Goal: Task Accomplishment & Management: Complete application form

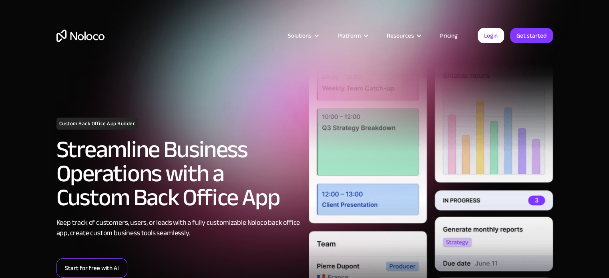
drag, startPoint x: 0, startPoint y: 0, endPoint x: 104, endPoint y: 268, distance: 287.4
click at [104, 268] on link "Start for free with AI" at bounding box center [91, 268] width 71 height 19
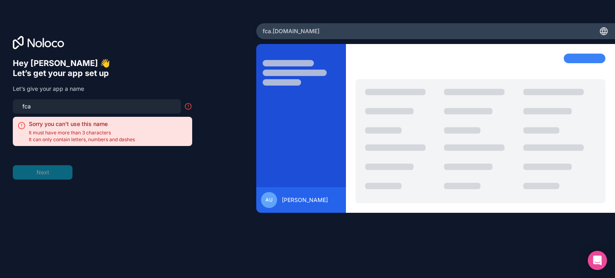
drag, startPoint x: 106, startPoint y: 106, endPoint x: 0, endPoint y: 113, distance: 105.9
click at [0, 113] on div "Hey [PERSON_NAME] 👋 Let’s get your app set up Let’s give your app a name fca So…" at bounding box center [128, 139] width 256 height 232
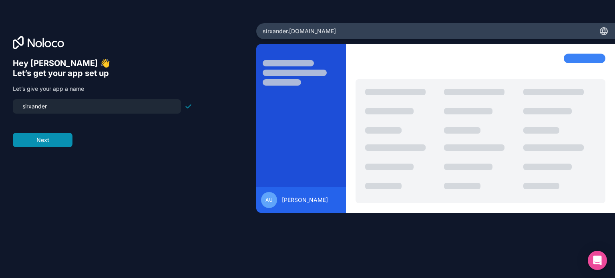
type input "sirxander"
click at [54, 137] on button "Next" at bounding box center [43, 140] width 60 height 14
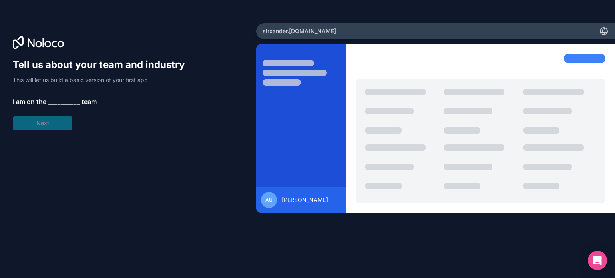
click at [59, 102] on span "__________" at bounding box center [64, 102] width 32 height 10
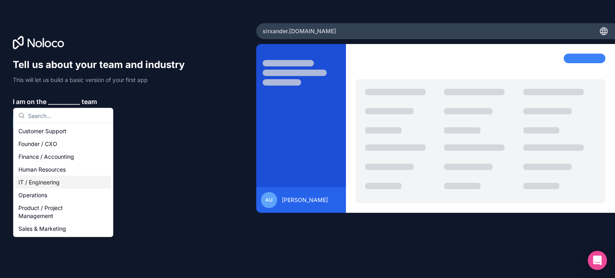
click at [55, 185] on div "IT / Engineering" at bounding box center [63, 182] width 96 height 13
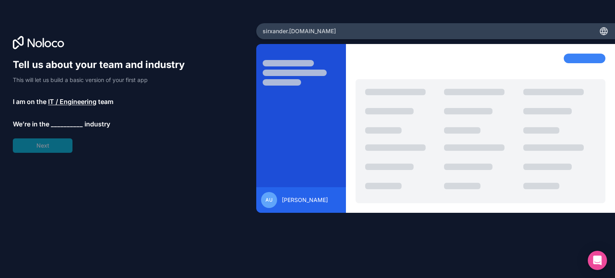
click at [65, 124] on span "__________" at bounding box center [67, 124] width 32 height 10
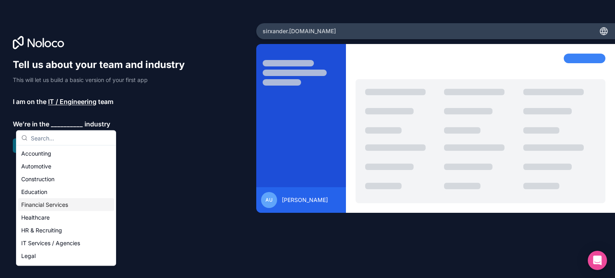
click at [53, 193] on div "Education" at bounding box center [66, 192] width 96 height 13
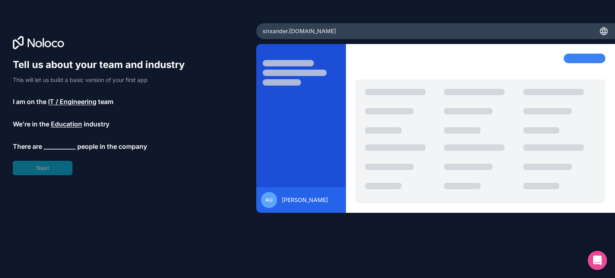
click at [64, 145] on span "__________" at bounding box center [60, 147] width 32 height 10
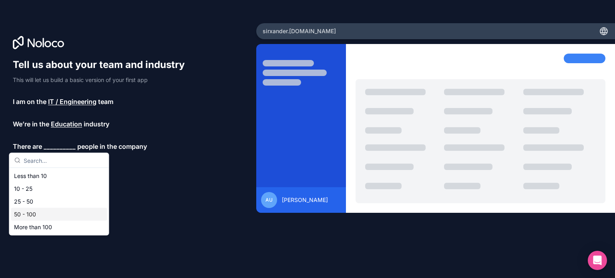
click at [42, 213] on div "50 - 100" at bounding box center [59, 214] width 96 height 13
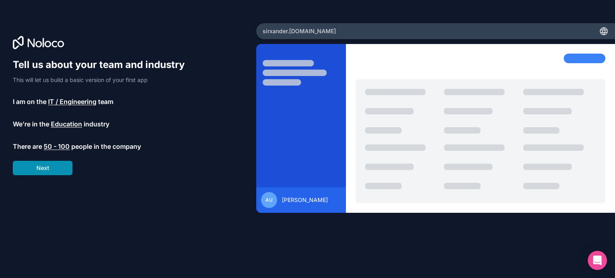
click at [51, 174] on button "Next" at bounding box center [43, 168] width 60 height 14
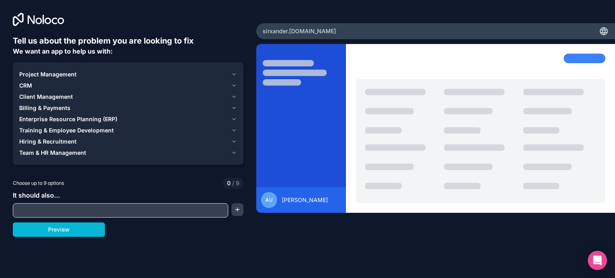
click at [58, 74] on span "Project Management" at bounding box center [47, 74] width 57 height 8
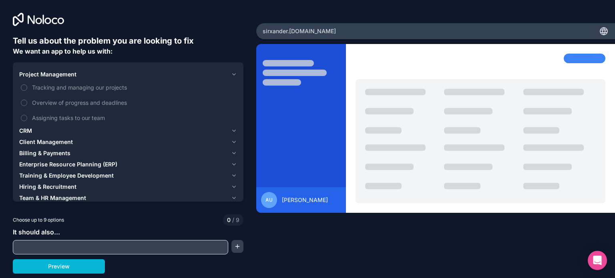
click at [58, 74] on span "Project Management" at bounding box center [47, 74] width 57 height 8
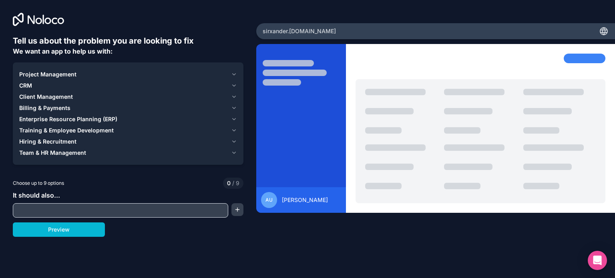
click at [58, 74] on span "Project Management" at bounding box center [47, 74] width 57 height 8
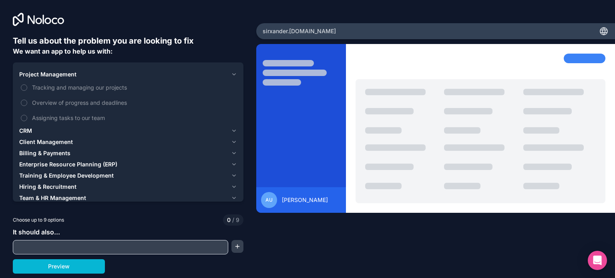
click at [58, 74] on span "Project Management" at bounding box center [47, 74] width 57 height 8
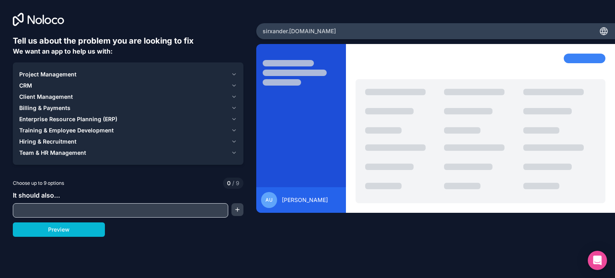
click at [59, 72] on span "Project Management" at bounding box center [47, 74] width 57 height 8
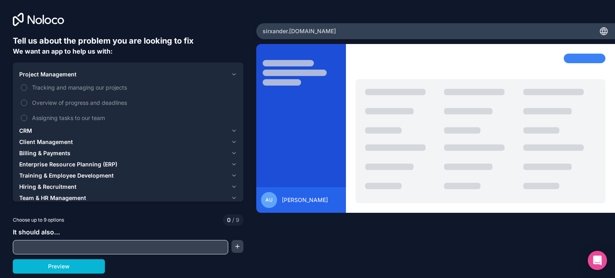
click at [59, 72] on span "Project Management" at bounding box center [47, 74] width 57 height 8
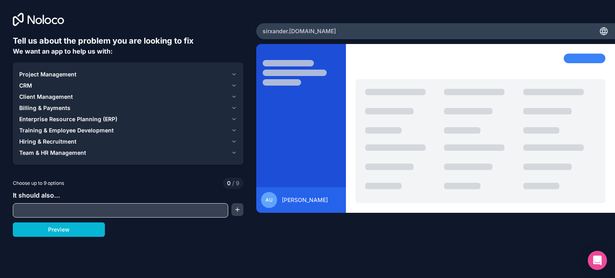
click at [50, 90] on button "CRM" at bounding box center [128, 85] width 218 height 11
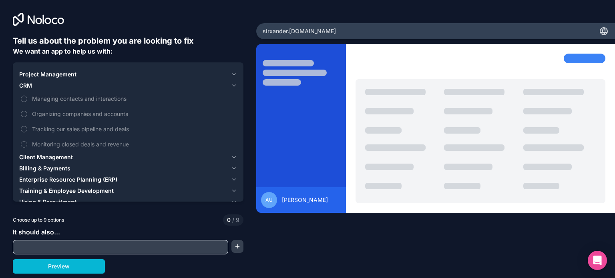
click at [52, 86] on div "CRM" at bounding box center [123, 86] width 209 height 8
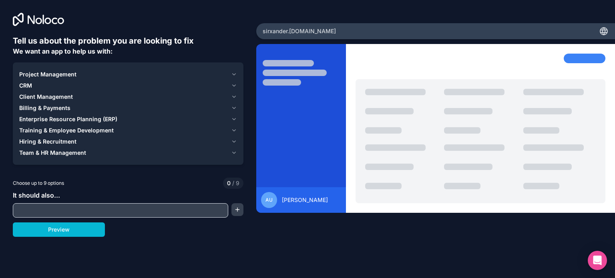
click at [61, 129] on span "Training & Employee Development" at bounding box center [66, 131] width 94 height 8
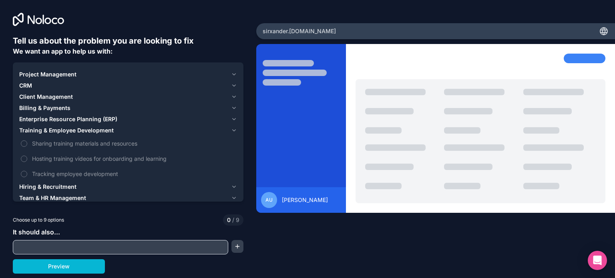
click at [61, 129] on span "Training & Employee Development" at bounding box center [66, 131] width 94 height 8
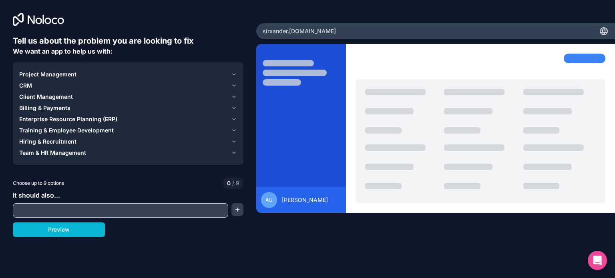
click at [76, 119] on span "Enterprise Resource Planning (ERP)" at bounding box center [68, 119] width 98 height 8
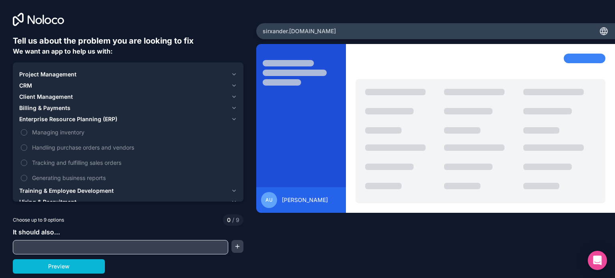
click at [69, 121] on span "Enterprise Resource Planning (ERP)" at bounding box center [68, 119] width 98 height 8
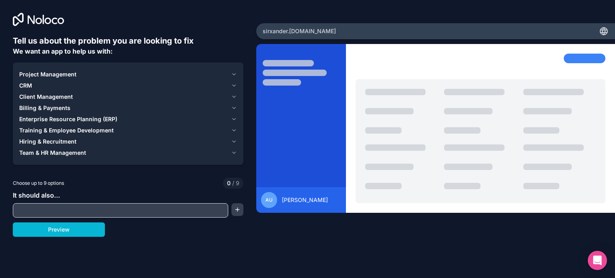
click at [54, 75] on span "Project Management" at bounding box center [47, 74] width 57 height 8
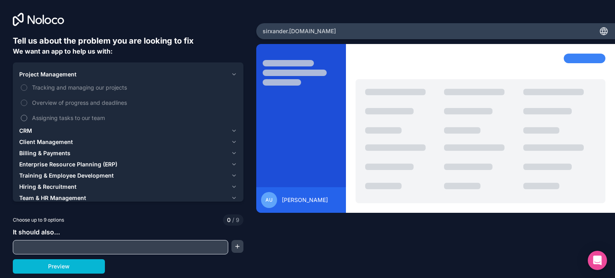
click at [64, 117] on span "Assigning tasks to our team" at bounding box center [133, 118] width 203 height 8
click at [27, 117] on button "Assigning tasks to our team" at bounding box center [24, 118] width 6 height 6
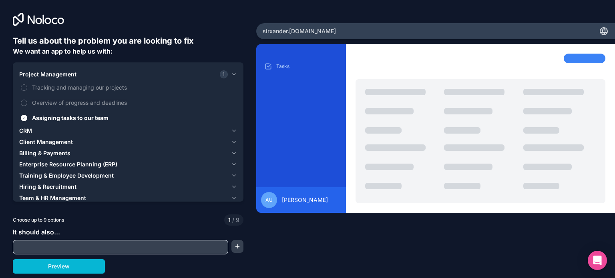
click at [35, 130] on div "CRM" at bounding box center [123, 131] width 209 height 8
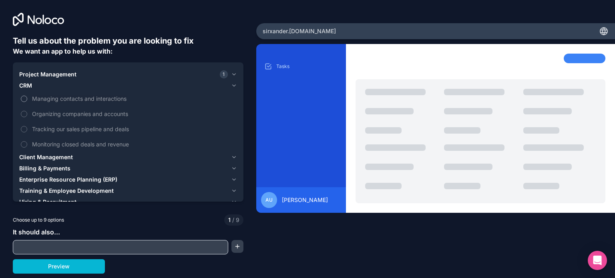
click at [84, 100] on span "Managing contacts and interactions" at bounding box center [133, 98] width 203 height 8
click at [27, 100] on button "Managing contacts and interactions" at bounding box center [24, 99] width 6 height 6
click at [67, 158] on span "Client Management" at bounding box center [46, 157] width 54 height 8
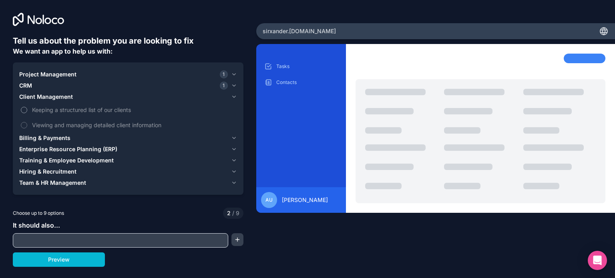
click at [78, 110] on span "Keeping a structured list of our clients" at bounding box center [133, 110] width 203 height 8
click at [27, 110] on button "Keeping a structured list of our clients" at bounding box center [24, 110] width 6 height 6
click at [79, 125] on span "Viewing and managing detailed client information" at bounding box center [133, 125] width 203 height 8
click at [27, 125] on button "Viewing and managing detailed client information" at bounding box center [24, 125] width 6 height 6
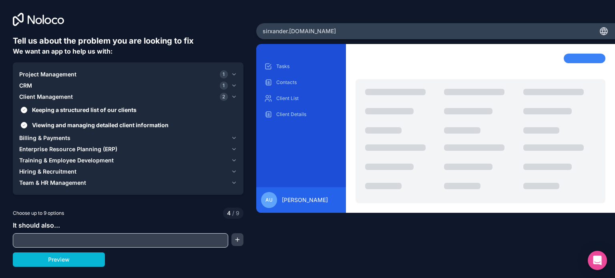
click at [58, 139] on span "Billing & Payments" at bounding box center [44, 138] width 51 height 8
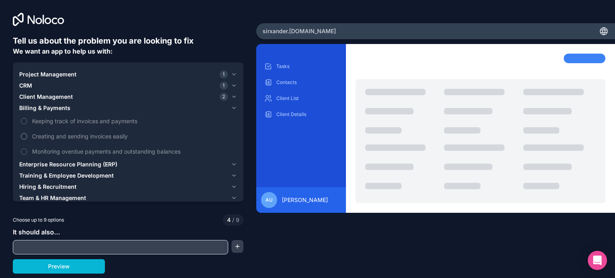
drag, startPoint x: 62, startPoint y: 123, endPoint x: 68, endPoint y: 141, distance: 18.8
click at [63, 124] on span "Keeping track of invoices and payments" at bounding box center [133, 121] width 203 height 8
click at [27, 124] on button "Keeping track of invoices and payments" at bounding box center [24, 121] width 6 height 6
click at [68, 141] on label "Creating and sending invoices easily" at bounding box center [128, 136] width 218 height 15
click at [27, 140] on button "Creating and sending invoices easily" at bounding box center [24, 136] width 6 height 6
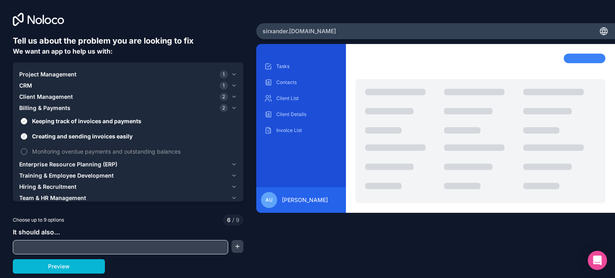
click at [70, 151] on span "Monitoring overdue payments and outstanding balances" at bounding box center [133, 151] width 203 height 8
click at [27, 151] on button "Monitoring overdue payments and outstanding balances" at bounding box center [24, 152] width 6 height 6
click at [37, 85] on div "CRM 1" at bounding box center [123, 86] width 209 height 8
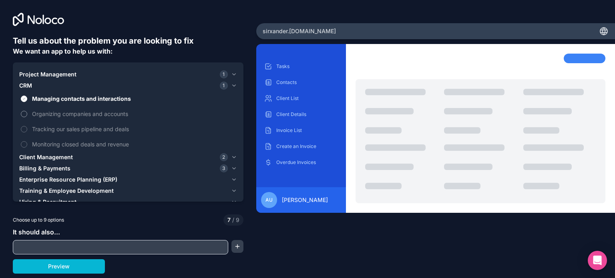
click at [65, 115] on span "Organizing companies and accounts" at bounding box center [133, 114] width 203 height 8
click at [27, 115] on button "Organizing companies and accounts" at bounding box center [24, 114] width 6 height 6
click at [62, 132] on span "Tracking our sales pipeline and deals" at bounding box center [133, 129] width 203 height 8
click at [27, 132] on button "Tracking our sales pipeline and deals" at bounding box center [24, 129] width 6 height 6
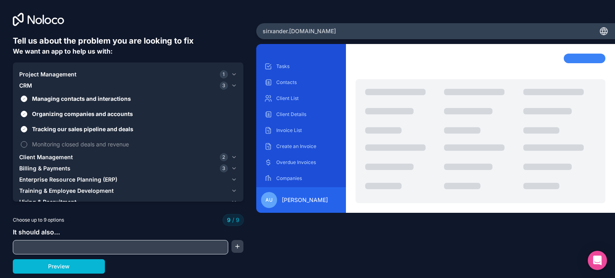
click at [62, 144] on span "Monitoring closed deals and revenue" at bounding box center [133, 144] width 203 height 8
click at [42, 141] on span "Monitoring closed deals and revenue" at bounding box center [133, 144] width 203 height 8
click at [57, 145] on span "Monitoring closed deals and revenue" at bounding box center [133, 144] width 203 height 8
click at [58, 144] on span "Monitoring closed deals and revenue" at bounding box center [133, 144] width 203 height 8
drag, startPoint x: 56, startPoint y: 143, endPoint x: 38, endPoint y: 145, distance: 18.9
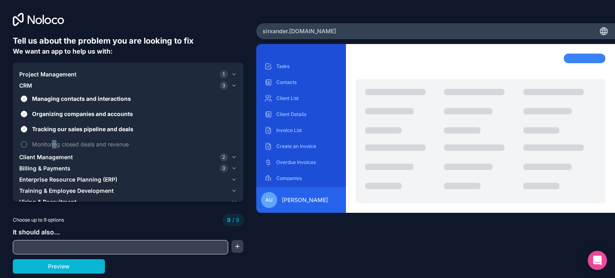
click at [45, 145] on span "Monitoring closed deals and revenue" at bounding box center [133, 144] width 203 height 8
click at [34, 144] on span "Monitoring closed deals and revenue" at bounding box center [133, 144] width 203 height 8
drag, startPoint x: 45, startPoint y: 131, endPoint x: 50, endPoint y: 123, distance: 9.2
click at [46, 131] on span "Tracking our sales pipeline and deals" at bounding box center [133, 129] width 203 height 8
click at [50, 115] on span "Organizing companies and accounts" at bounding box center [133, 114] width 203 height 8
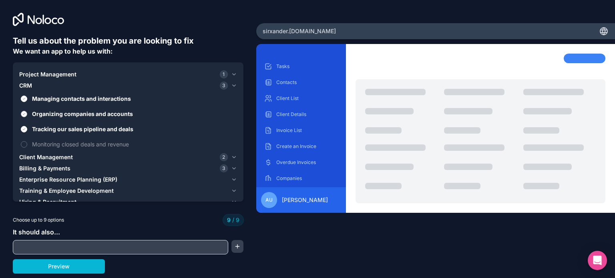
click at [27, 115] on button "Organizing companies and accounts" at bounding box center [24, 114] width 6 height 6
click at [24, 128] on button "Tracking our sales pipeline and deals" at bounding box center [24, 129] width 6 height 6
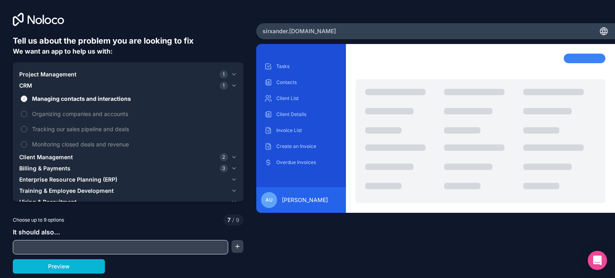
click at [49, 74] on span "Project Management" at bounding box center [47, 74] width 57 height 8
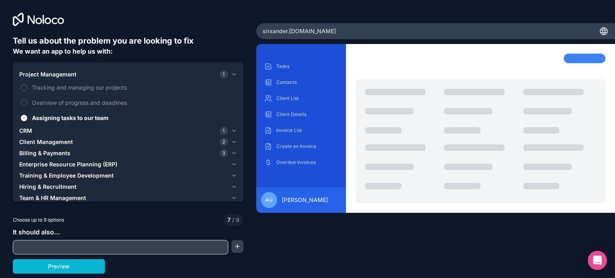
click at [56, 197] on span "Team & HR Management" at bounding box center [52, 198] width 67 height 8
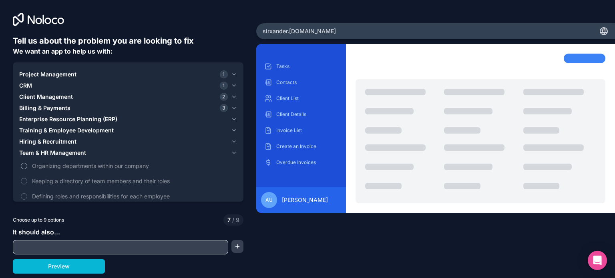
click at [58, 165] on span "Organizing departments within our company" at bounding box center [133, 166] width 203 height 8
click at [27, 165] on button "Organizing departments within our company" at bounding box center [24, 166] width 6 height 6
click at [51, 184] on span "Keeping a directory of team members and their roles" at bounding box center [133, 181] width 203 height 8
click at [27, 184] on button "Keeping a directory of team members and their roles" at bounding box center [24, 181] width 6 height 6
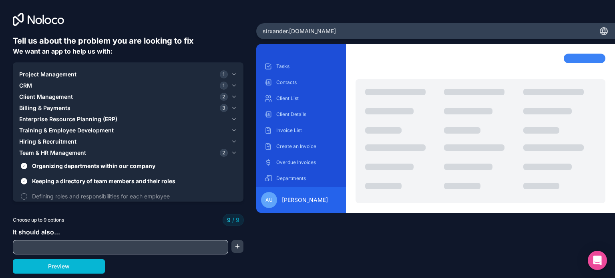
click at [58, 194] on span "Defining roles and responsibilities for each employee" at bounding box center [133, 196] width 203 height 8
click at [62, 139] on span "Hiring & Recruitment" at bounding box center [47, 142] width 57 height 8
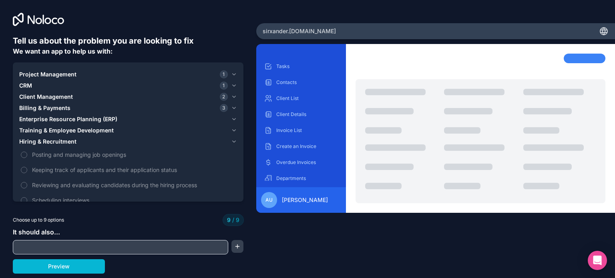
click at [68, 143] on span "Hiring & Recruitment" at bounding box center [47, 142] width 57 height 8
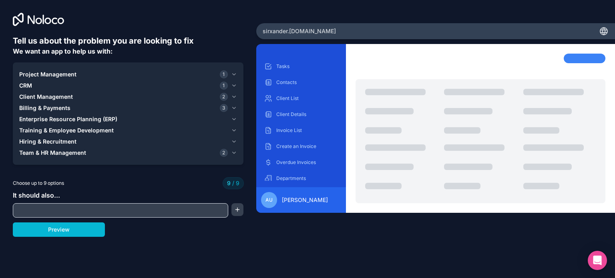
click at [68, 130] on span "Training & Employee Development" at bounding box center [66, 131] width 94 height 8
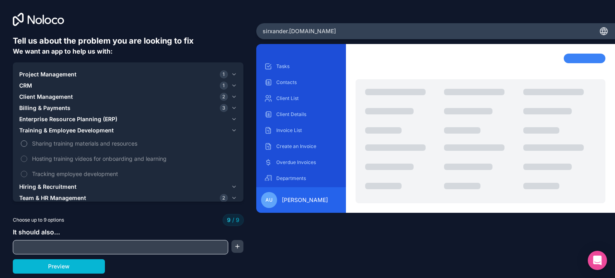
click at [78, 143] on span "Sharing training materials and resources" at bounding box center [133, 143] width 203 height 8
click at [48, 141] on span "Sharing training materials and resources" at bounding box center [133, 143] width 203 height 8
click at [27, 144] on label "Sharing training materials and resources" at bounding box center [128, 143] width 218 height 15
click at [53, 122] on span "Enterprise Resource Planning (ERP)" at bounding box center [68, 119] width 98 height 8
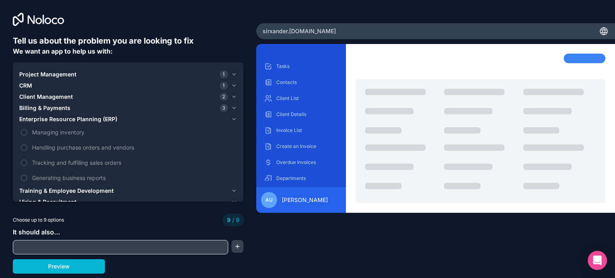
click at [58, 109] on span "Billing & Payments" at bounding box center [44, 108] width 51 height 8
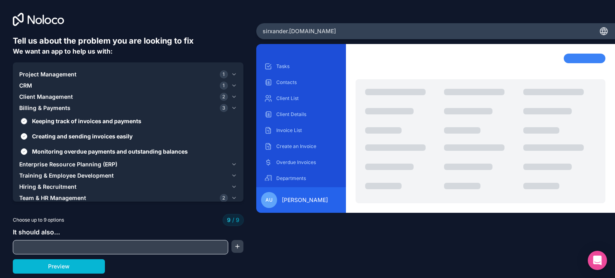
click at [54, 125] on span "Keeping track of invoices and payments" at bounding box center [133, 121] width 203 height 8
click at [27, 125] on button "Keeping track of invoices and payments" at bounding box center [24, 121] width 6 height 6
click at [54, 137] on span "Creating and sending invoices easily" at bounding box center [133, 136] width 203 height 8
click at [27, 137] on button "Creating and sending invoices easily" at bounding box center [24, 136] width 6 height 6
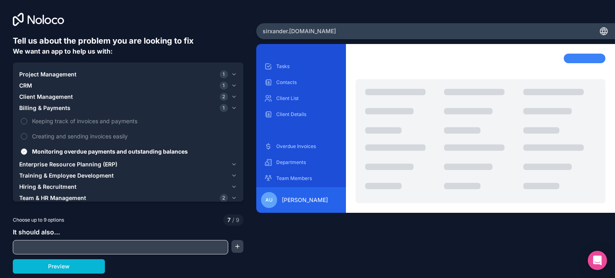
click at [54, 149] on span "Monitoring overdue payments and outstanding balances" at bounding box center [133, 151] width 203 height 8
click at [27, 149] on button "Monitoring overdue payments and outstanding balances" at bounding box center [24, 152] width 6 height 6
click at [51, 170] on button "Training & Employee Development" at bounding box center [128, 175] width 218 height 11
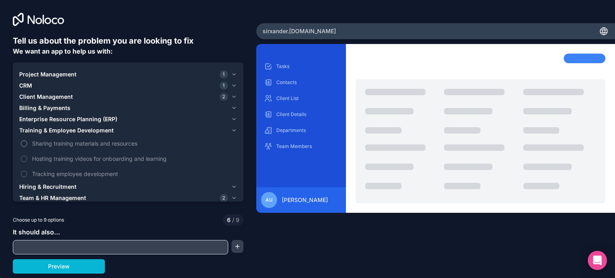
click at [62, 147] on span "Sharing training materials and resources" at bounding box center [133, 143] width 203 height 8
click at [27, 147] on button "Sharing training materials and resources" at bounding box center [24, 144] width 6 height 6
click at [60, 160] on span "Hosting training videos for onboarding and learning" at bounding box center [133, 159] width 203 height 8
click at [27, 160] on button "Hosting training videos for onboarding and learning" at bounding box center [24, 159] width 6 height 6
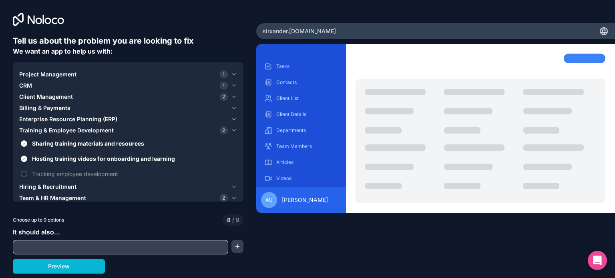
click at [110, 248] on input "text" at bounding box center [120, 247] width 211 height 11
type input "roster"
type input "a"
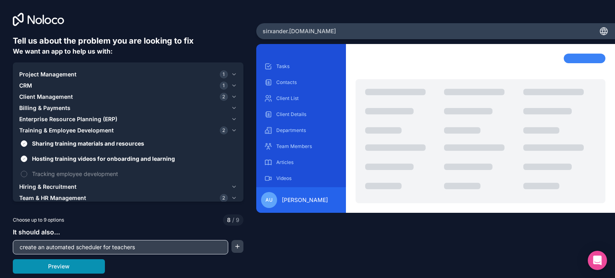
type input "create an automated scheduler for teachers"
click at [85, 267] on button "Preview" at bounding box center [59, 266] width 92 height 14
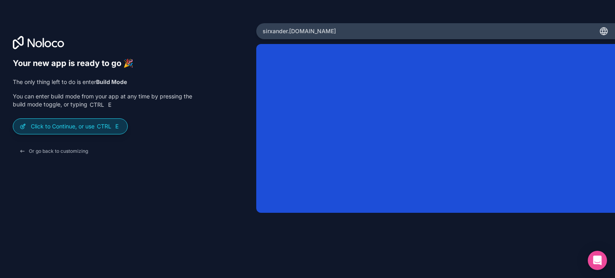
click at [94, 125] on p "Click to Continue, or use Ctrl E" at bounding box center [76, 127] width 90 height 8
